Goal: Information Seeking & Learning: Learn about a topic

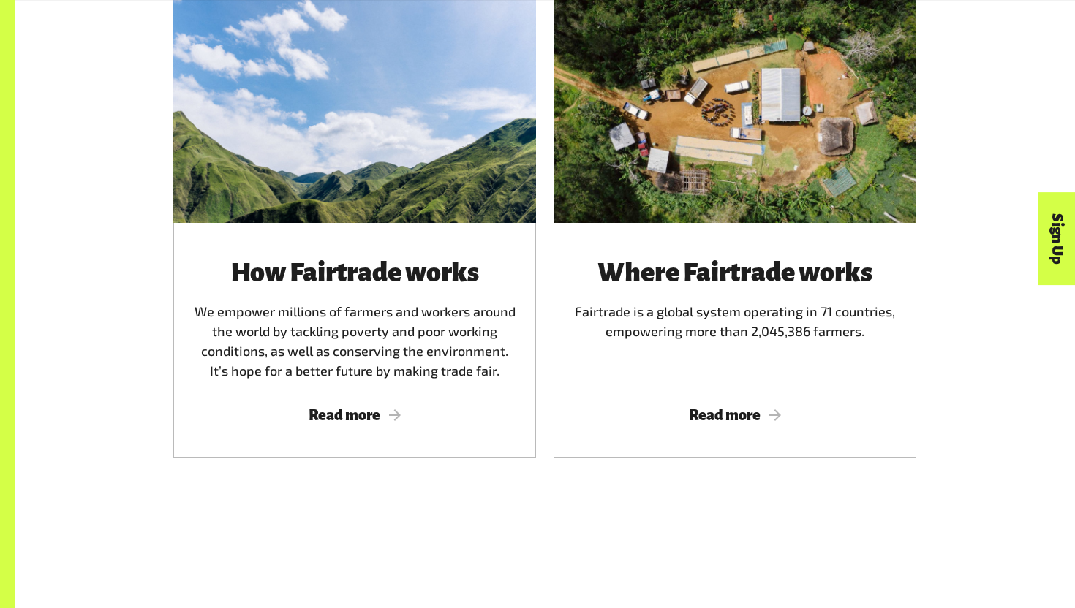
scroll to position [951, 0]
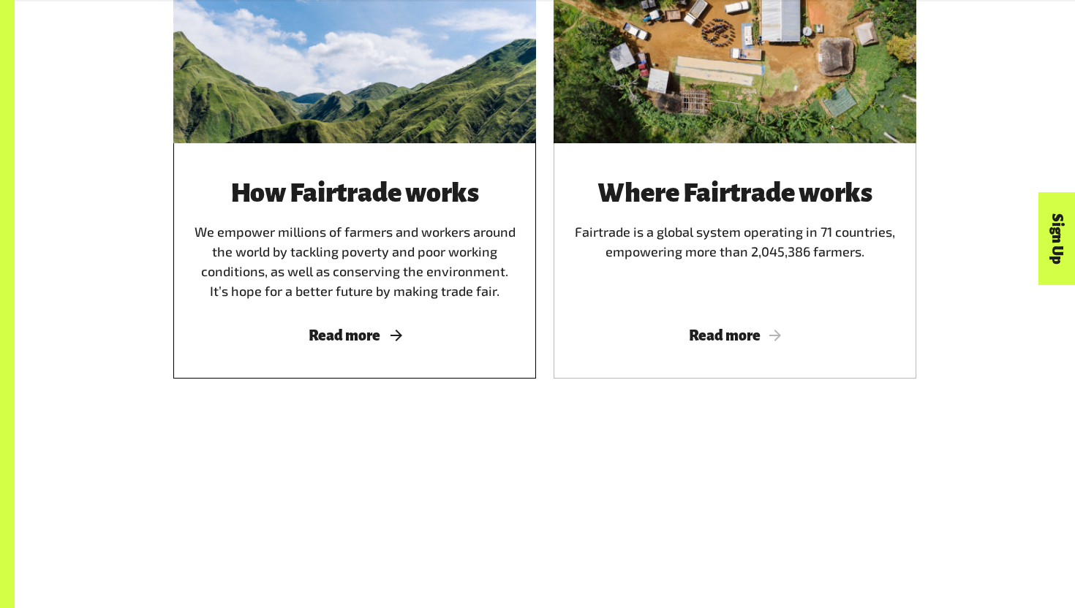
click at [434, 315] on div "How Fairtrade works We empower millions of farmers and workers around the world…" at bounding box center [354, 260] width 363 height 235
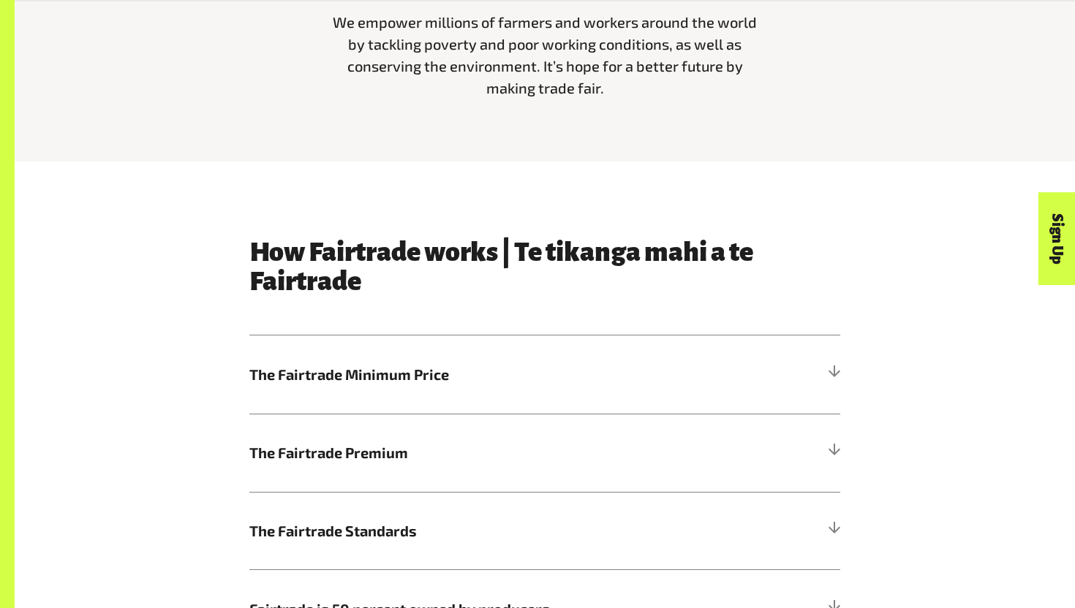
scroll to position [762, 0]
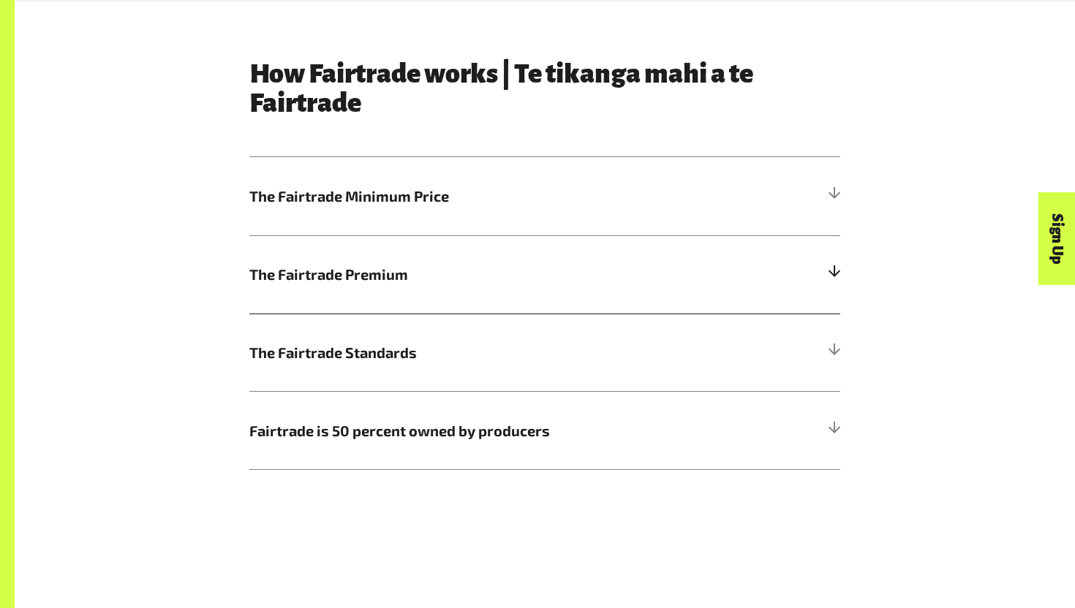
click at [380, 248] on h5 "The Fairtrade Premium" at bounding box center [544, 274] width 591 height 78
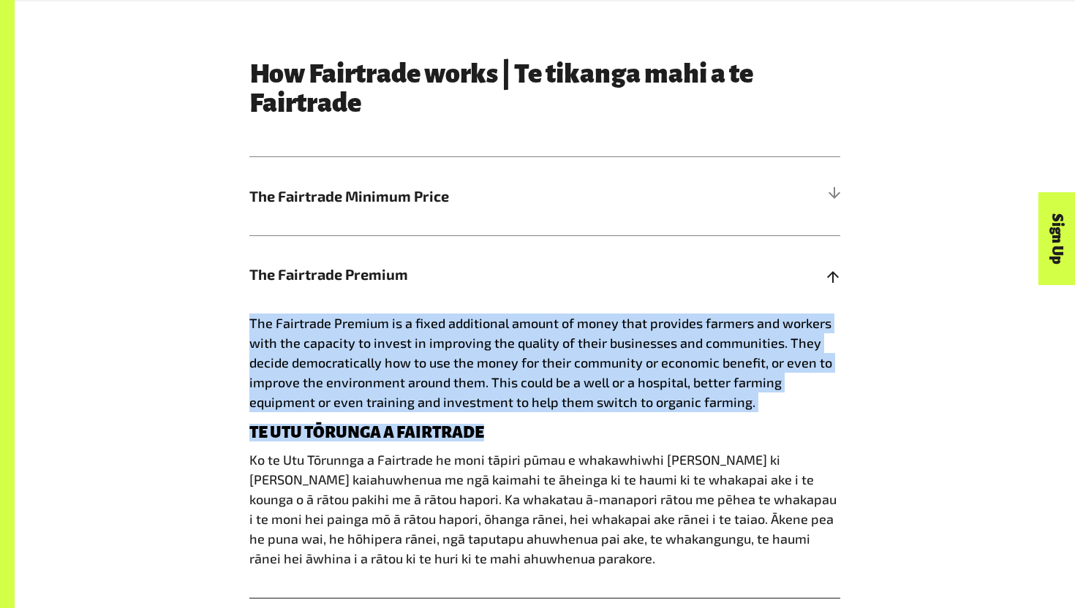
drag, startPoint x: 227, startPoint y: 314, endPoint x: 482, endPoint y: 423, distance: 277.5
click at [482, 423] on div "How Fairtrade works | Te tikanga mahi a te Fairtrade The Fairtrade Minimum Pric…" at bounding box center [544, 407] width 913 height 696
click at [482, 424] on h4 "TE UTU TŌRUNGA A FAIRTRADE" at bounding box center [544, 433] width 591 height 18
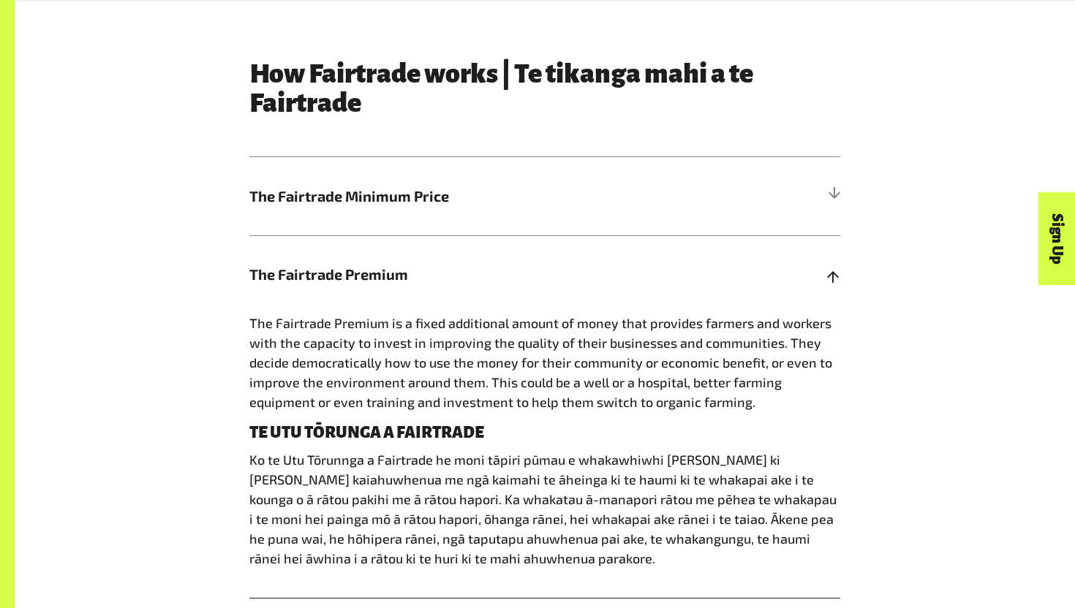
click at [389, 273] on span "The Fairtrade Premium" at bounding box center [470, 274] width 443 height 22
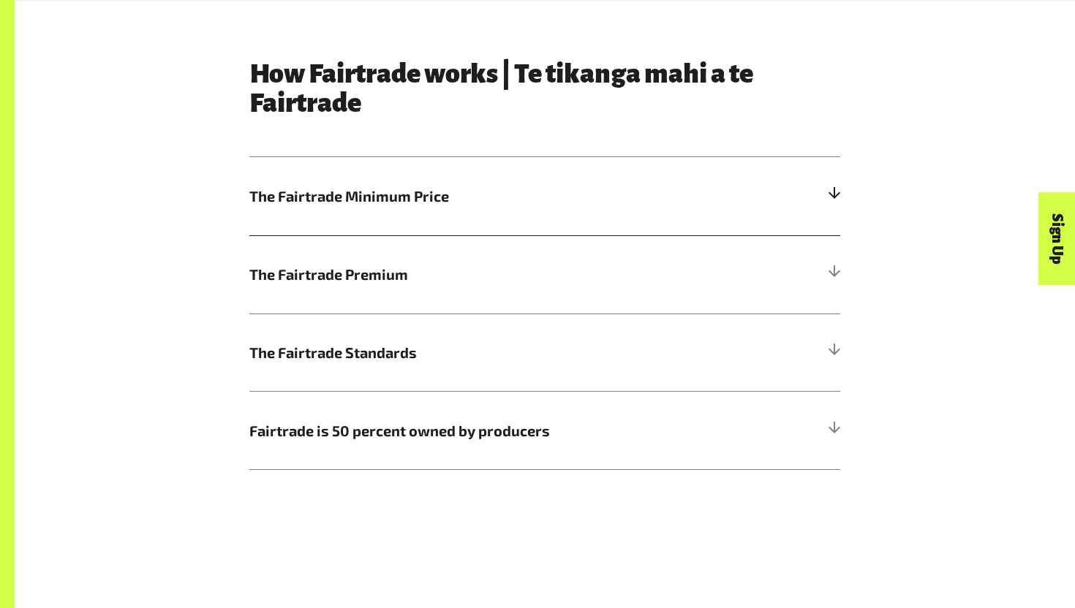
click at [403, 207] on h5 "The Fairtrade Minimum Price" at bounding box center [544, 196] width 591 height 78
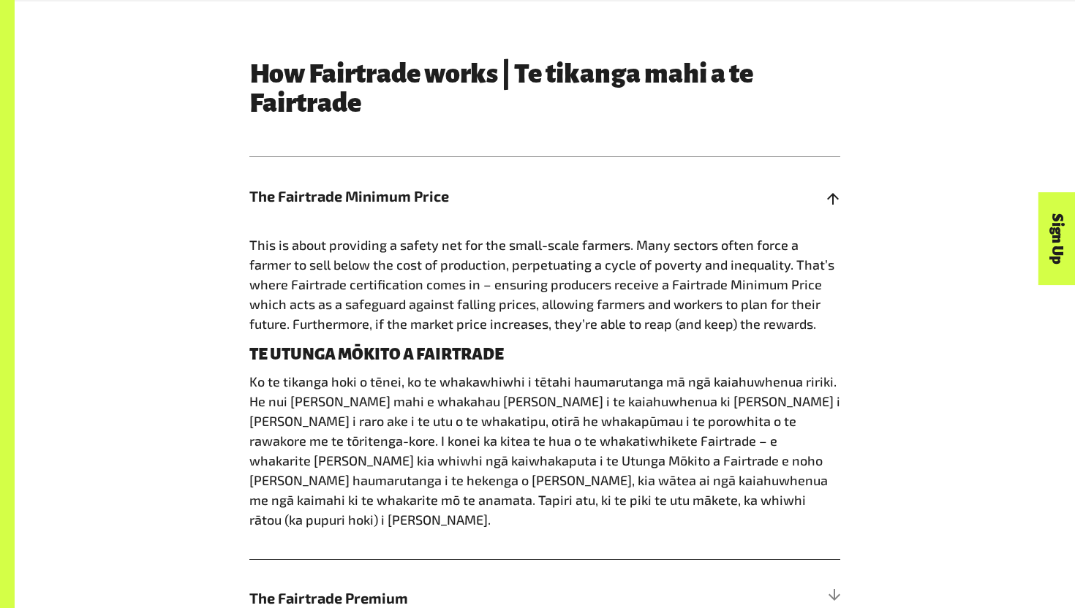
click at [403, 207] on h5 "The Fairtrade Minimum Price" at bounding box center [544, 196] width 591 height 78
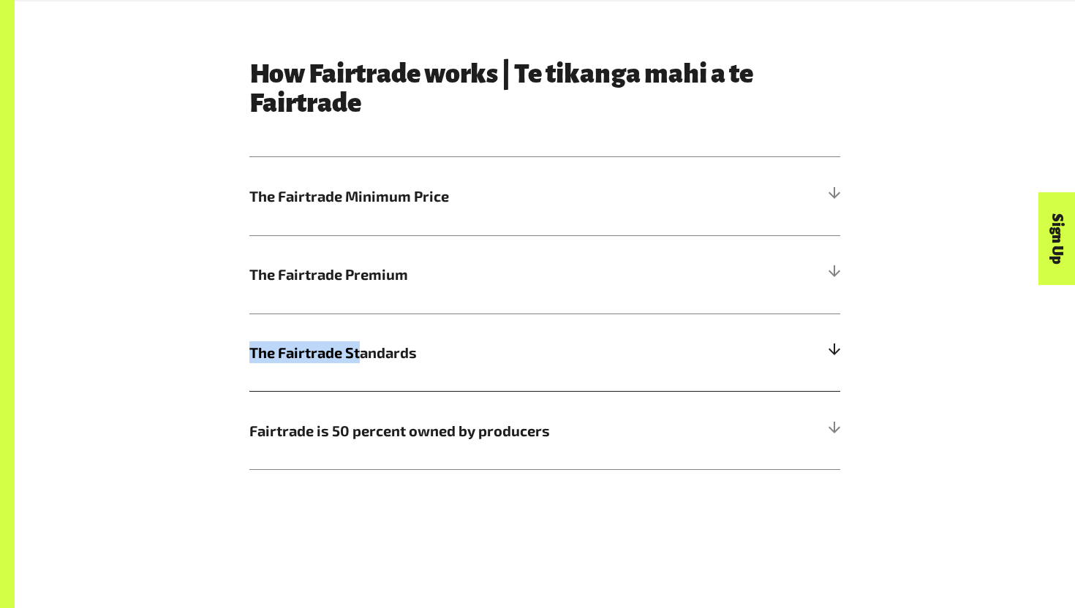
click at [363, 342] on span "The Fairtrade Standards" at bounding box center [470, 353] width 443 height 22
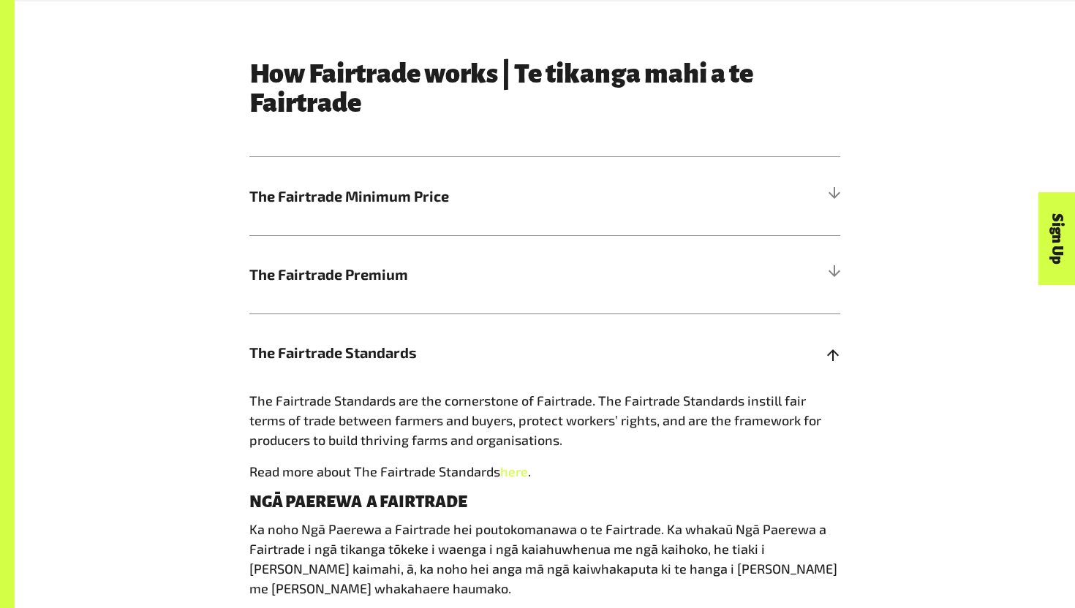
click at [416, 402] on span "The Fairtrade Standards are the cornerstone of Fairtrade. The Fairtrade Standar…" at bounding box center [535, 421] width 572 height 56
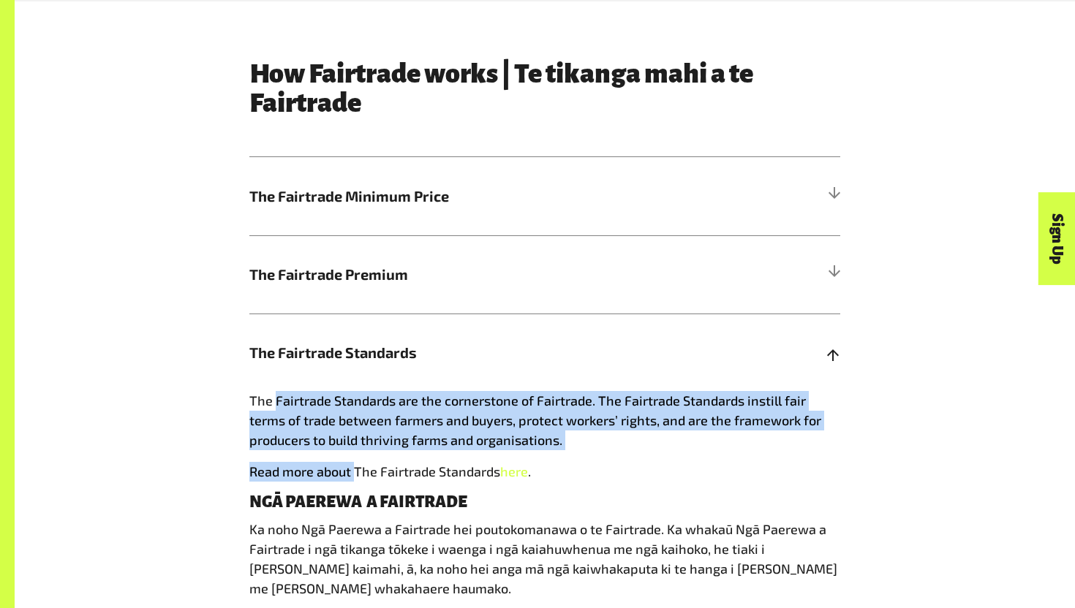
drag, startPoint x: 274, startPoint y: 394, endPoint x: 354, endPoint y: 461, distance: 104.3
click at [355, 464] on div "The Fairtrade Standards are the cornerstone of Fairtrade. The Fairtrade Standar…" at bounding box center [544, 525] width 591 height 268
click at [354, 461] on div "The Fairtrade Standards are the cornerstone of Fairtrade. The Fairtrade Standar…" at bounding box center [544, 525] width 591 height 268
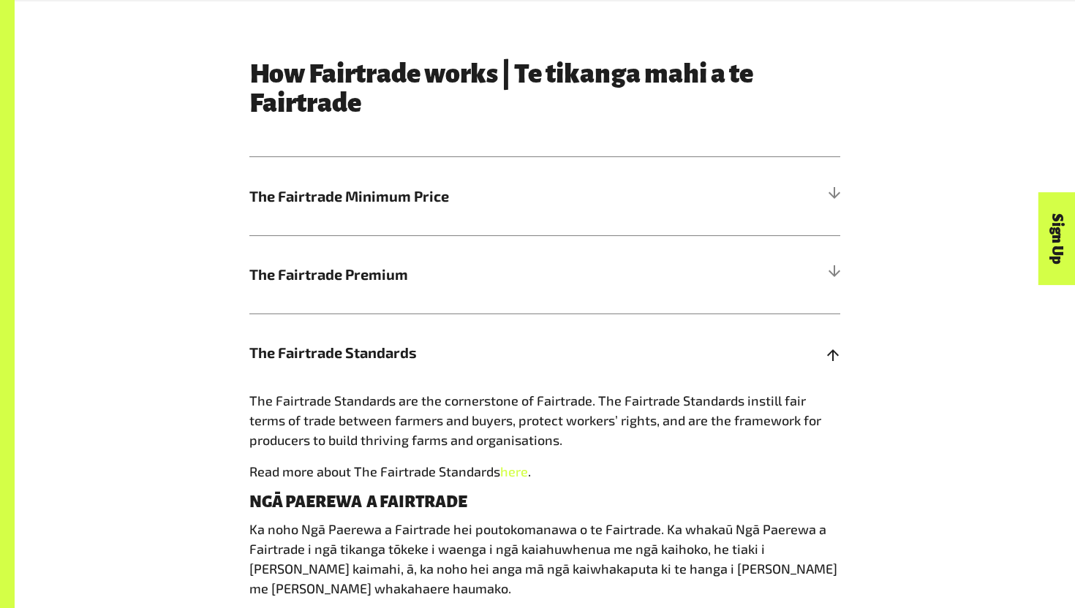
drag, startPoint x: 372, startPoint y: 353, endPoint x: 372, endPoint y: 363, distance: 10.2
click at [372, 356] on span "The Fairtrade Standards" at bounding box center [470, 353] width 443 height 22
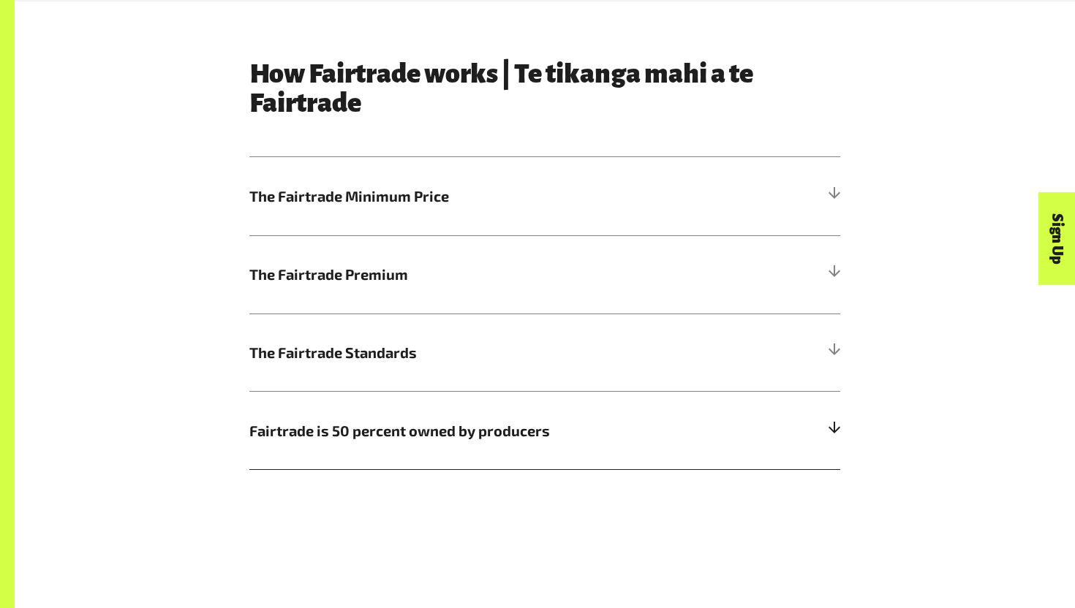
click at [419, 420] on span "Fairtrade is 50 percent owned by producers" at bounding box center [470, 431] width 443 height 22
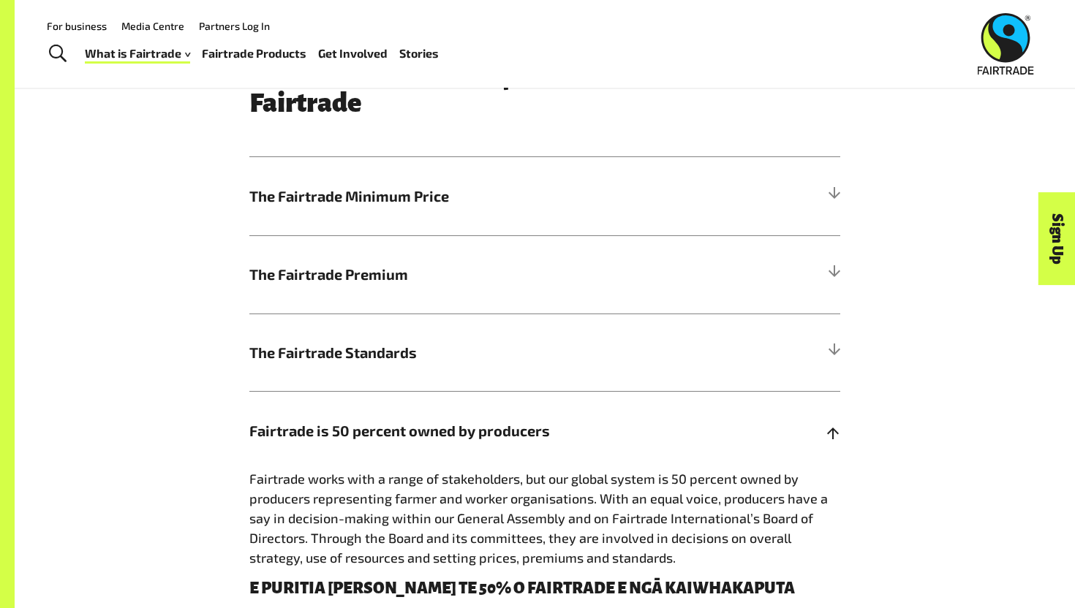
scroll to position [682, 0]
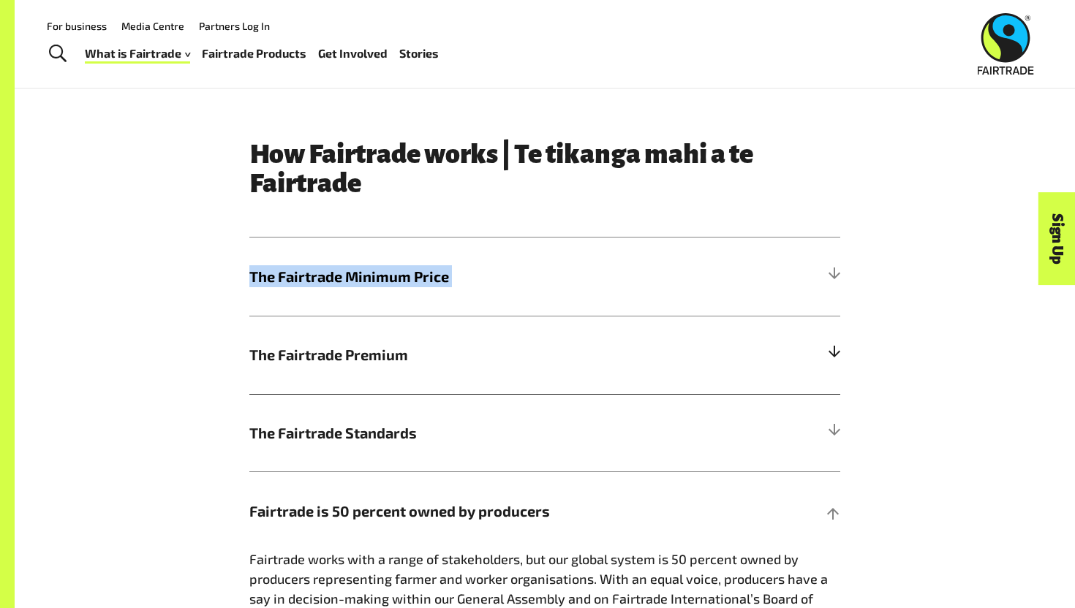
drag, startPoint x: 67, startPoint y: 205, endPoint x: 556, endPoint y: 331, distance: 505.4
click at [556, 331] on div "How Fairtrade works | Te tikanga mahi a te Fairtrade The Fairtrade Minimum Pric…" at bounding box center [545, 497] width 1060 height 809
click at [170, 405] on div "How Fairtrade works | Te tikanga mahi a te Fairtrade The Fairtrade Minimum Pric…" at bounding box center [544, 497] width 913 height 715
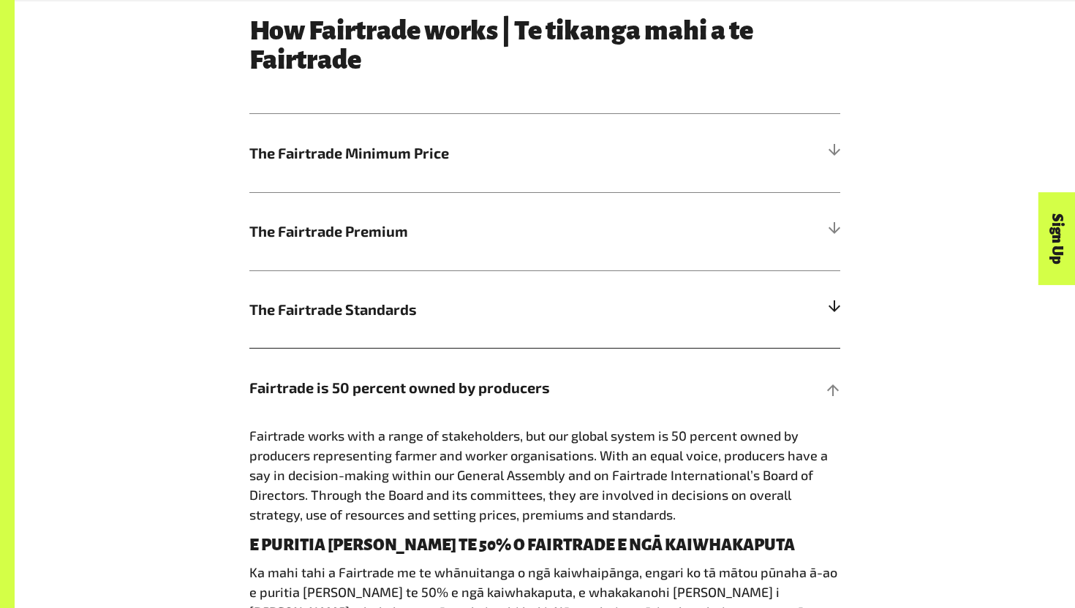
scroll to position [853, 0]
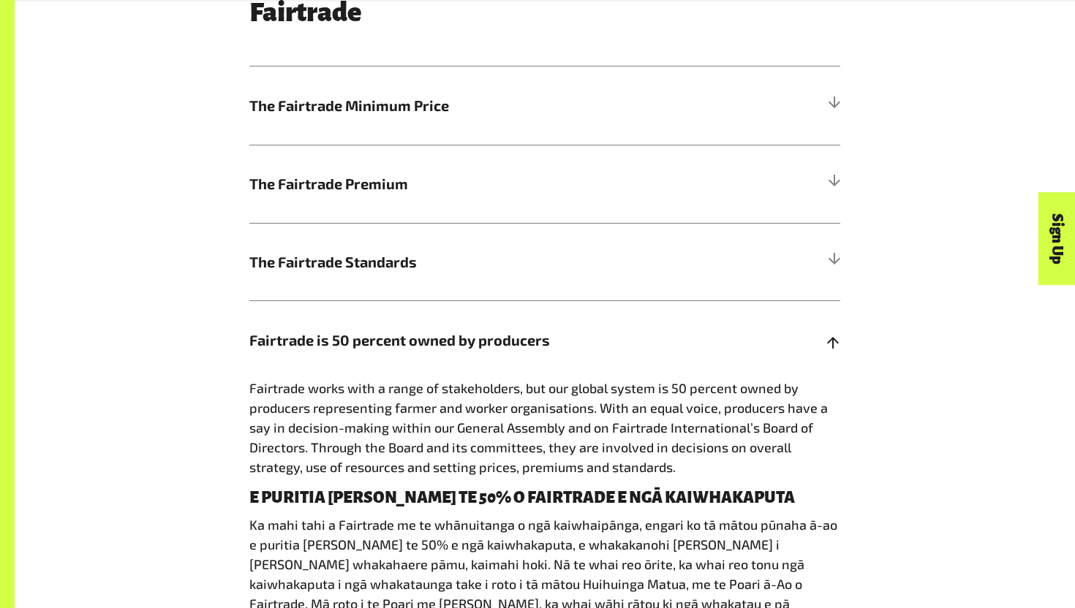
drag, startPoint x: 236, startPoint y: 399, endPoint x: 436, endPoint y: 414, distance: 200.3
click at [437, 414] on div "How Fairtrade works | Te tikanga mahi a te Fairtrade The Fairtrade Minimum Pric…" at bounding box center [544, 326] width 913 height 715
click at [435, 414] on span "Fairtrade works with a range of stakeholders, but our global system is 50 perce…" at bounding box center [538, 427] width 579 height 95
click at [388, 356] on h5 "Fairtrade is 50 percent owned by producers" at bounding box center [544, 340] width 591 height 78
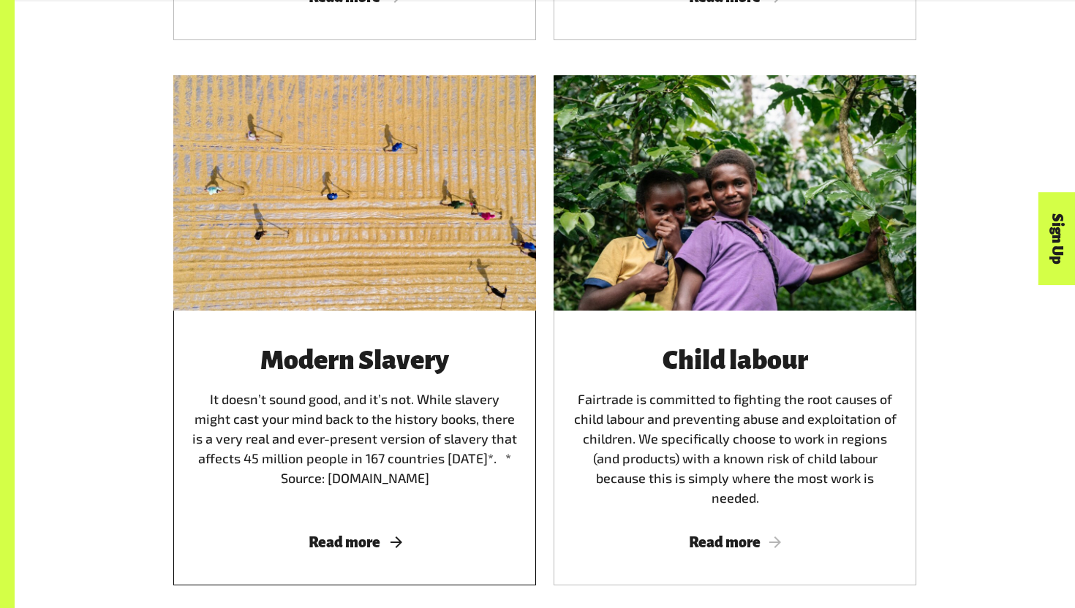
scroll to position [2043, 0]
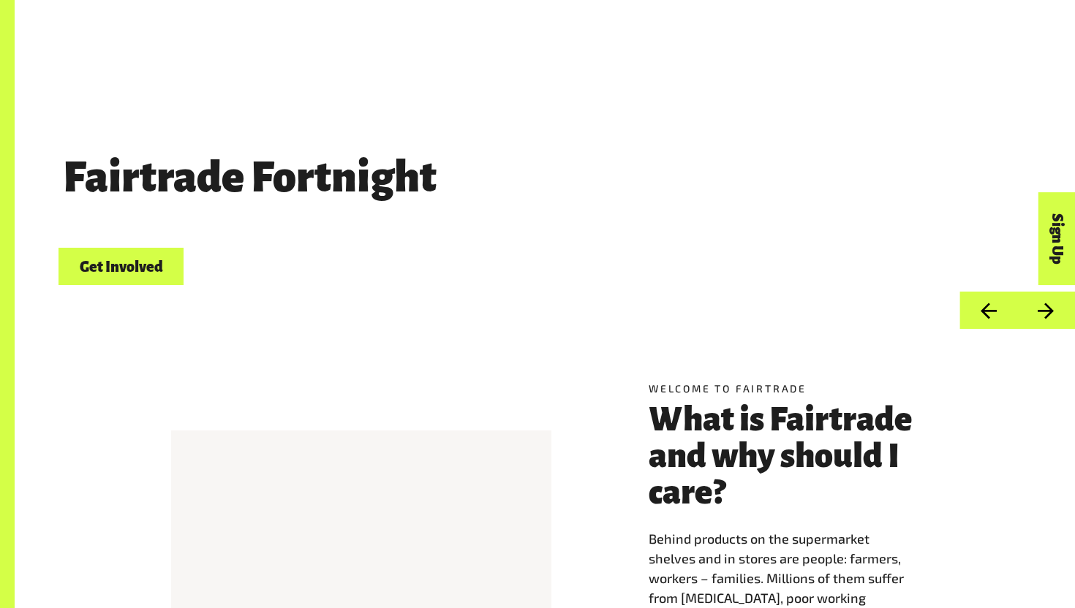
scroll to position [730, 0]
